Goal: Transaction & Acquisition: Purchase product/service

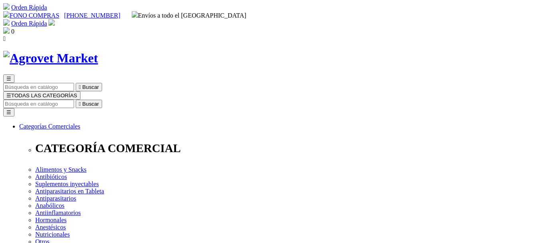
click at [74, 100] on input "Buscar" at bounding box center [38, 104] width 71 height 8
type input "pet"
click at [121, 100] on button " Buscar" at bounding box center [134, 104] width 26 height 8
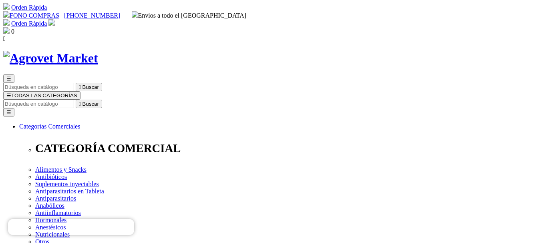
click at [74, 100] on input "Buscar" at bounding box center [38, 104] width 71 height 8
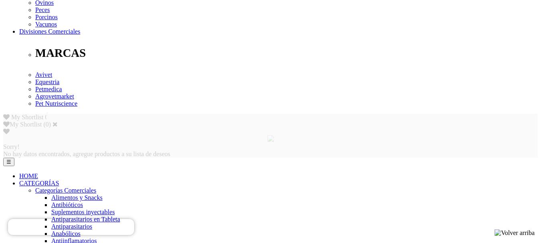
scroll to position [299, 0]
